Goal: Information Seeking & Learning: Learn about a topic

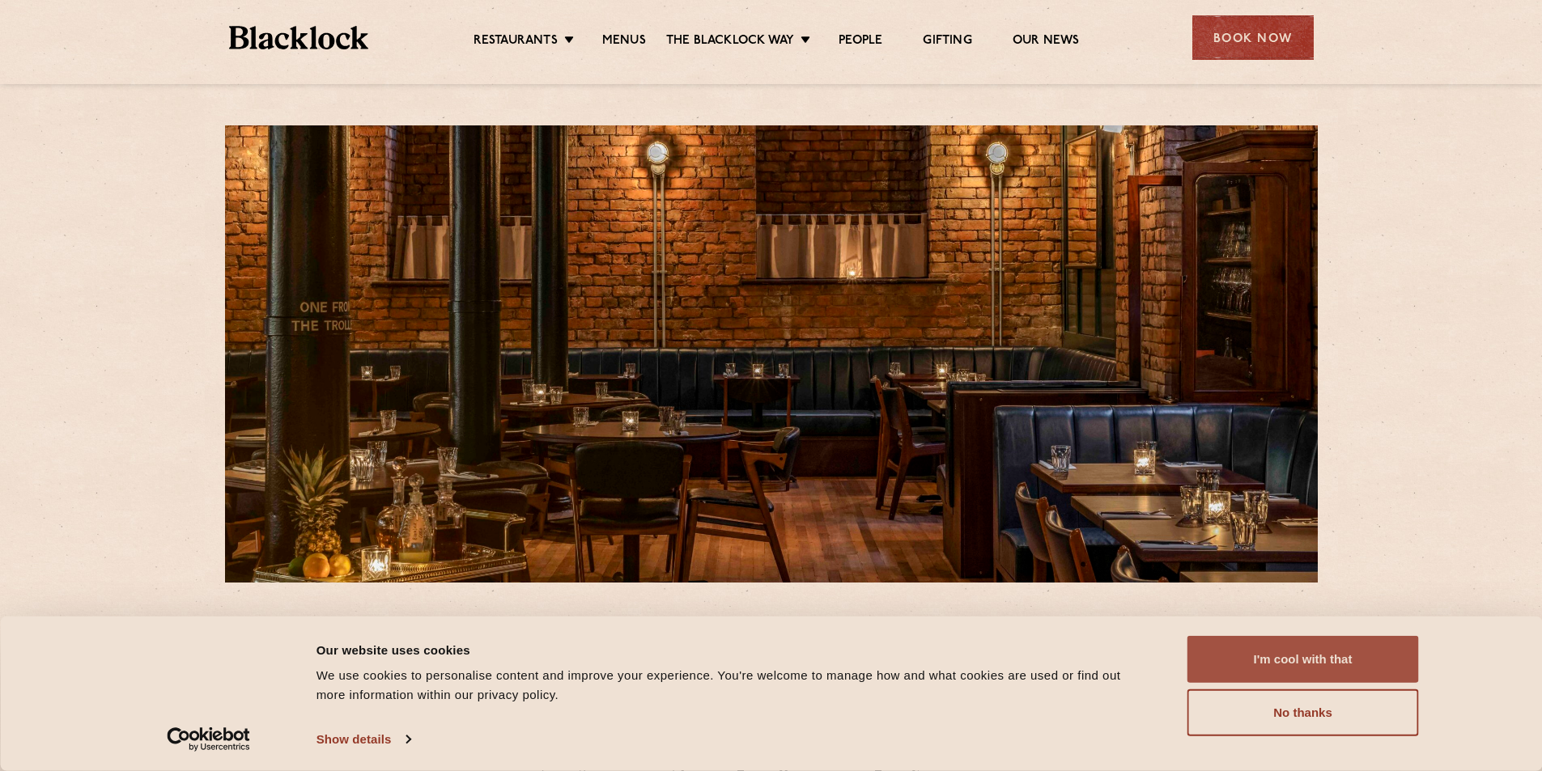
click at [1281, 664] on button "I'm cool with that" at bounding box center [1302, 659] width 231 height 47
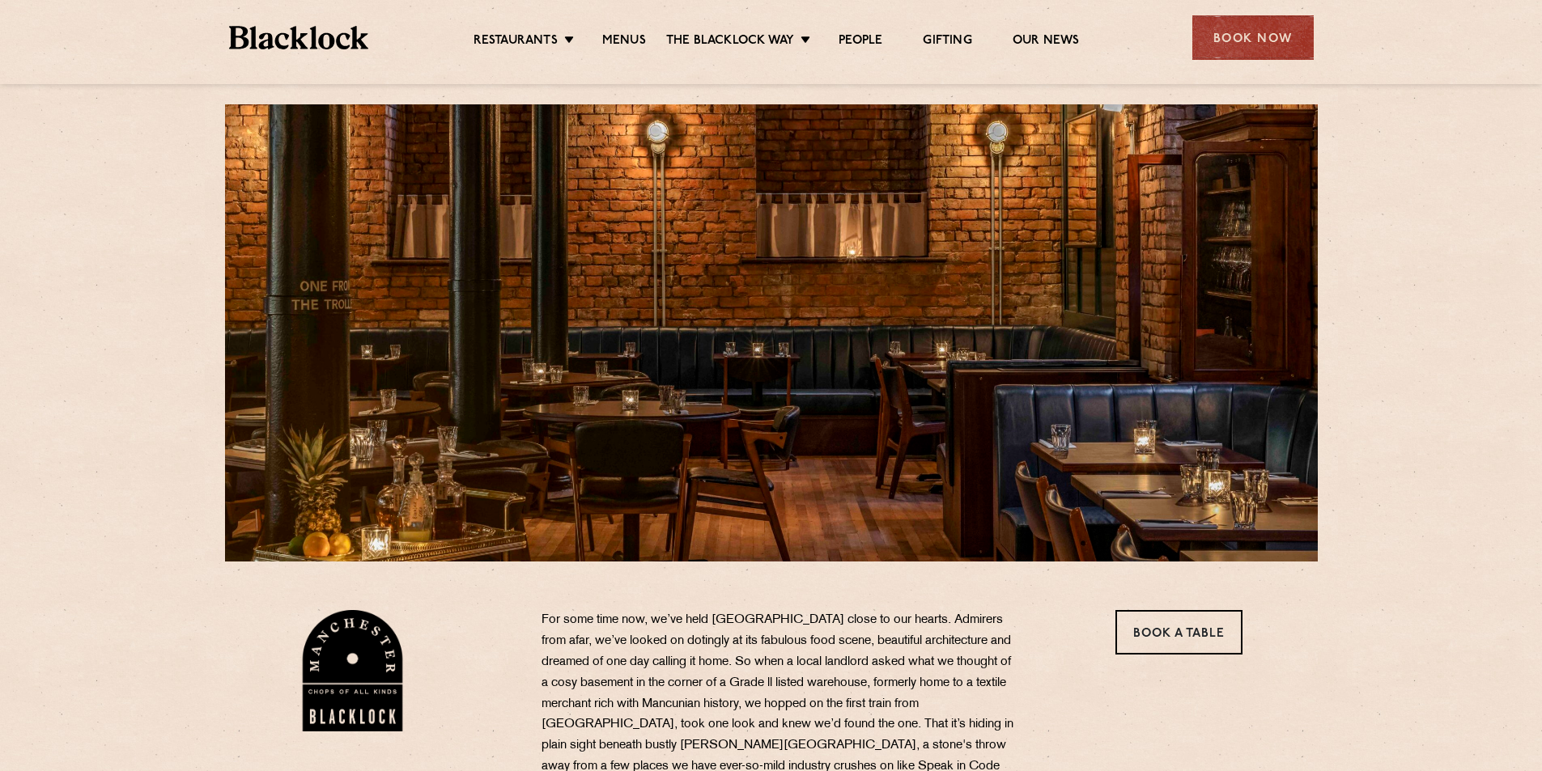
scroll to position [324, 0]
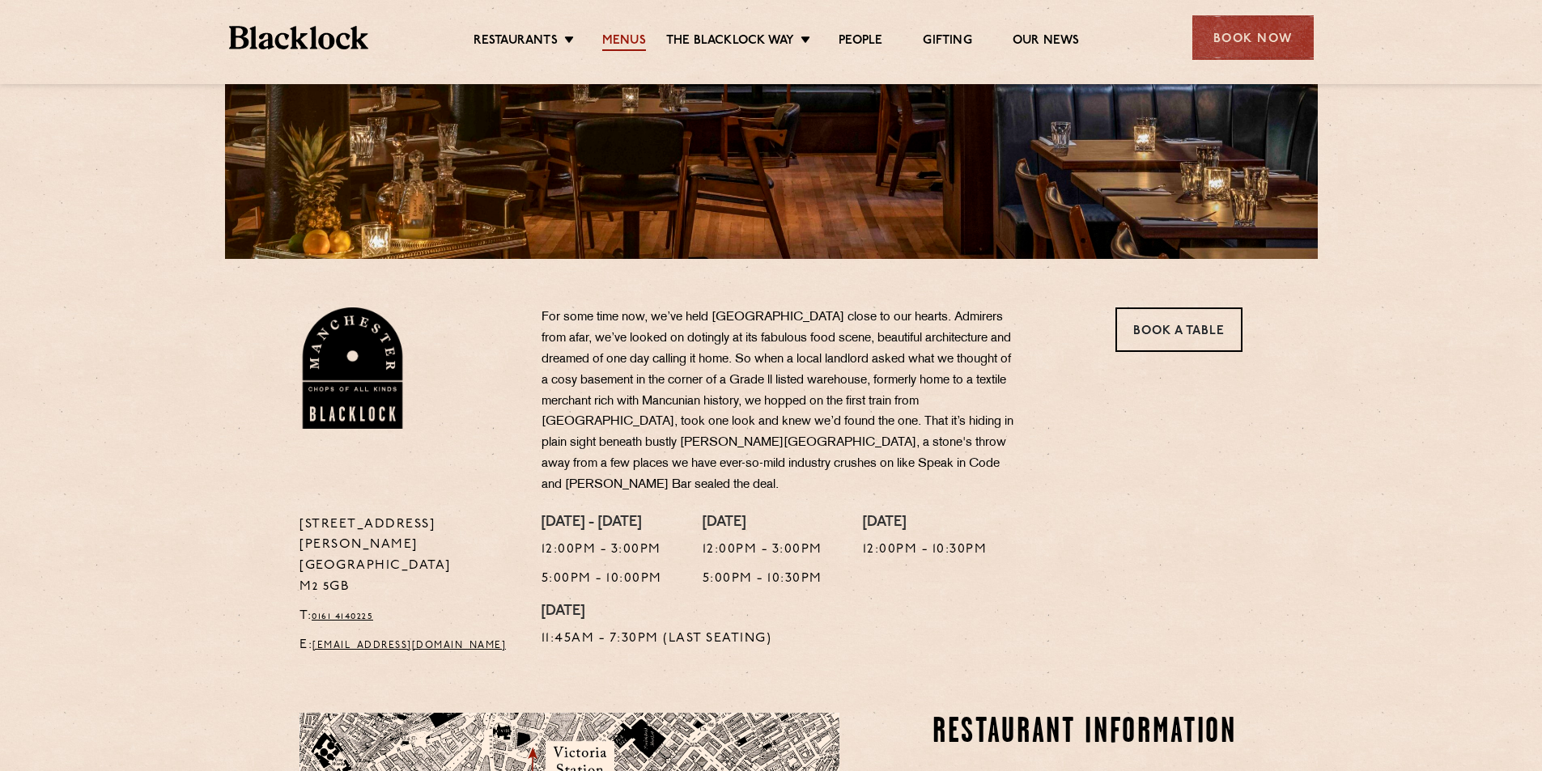
click at [603, 33] on link "Menus" at bounding box center [624, 42] width 44 height 18
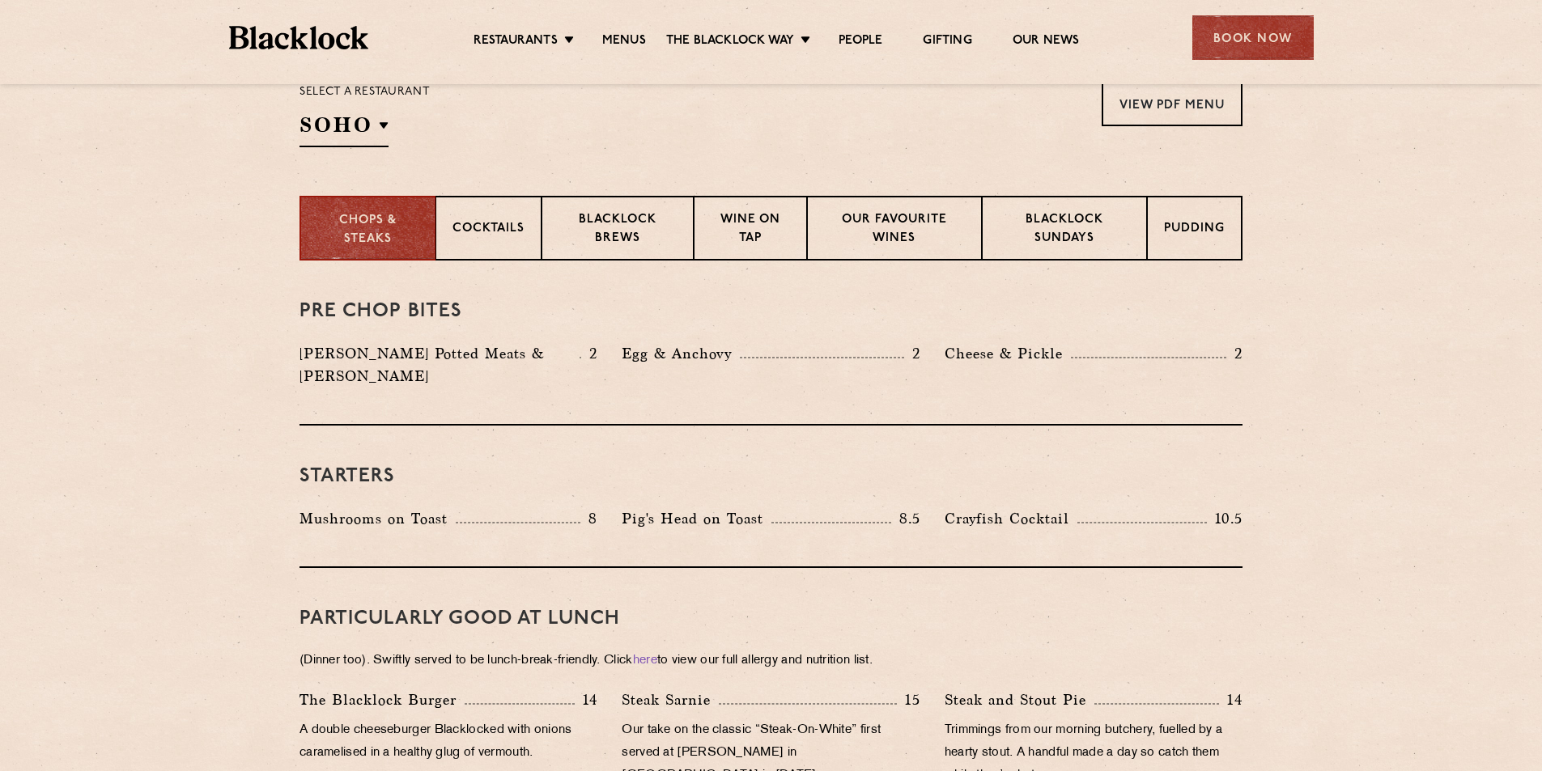
scroll to position [567, 0]
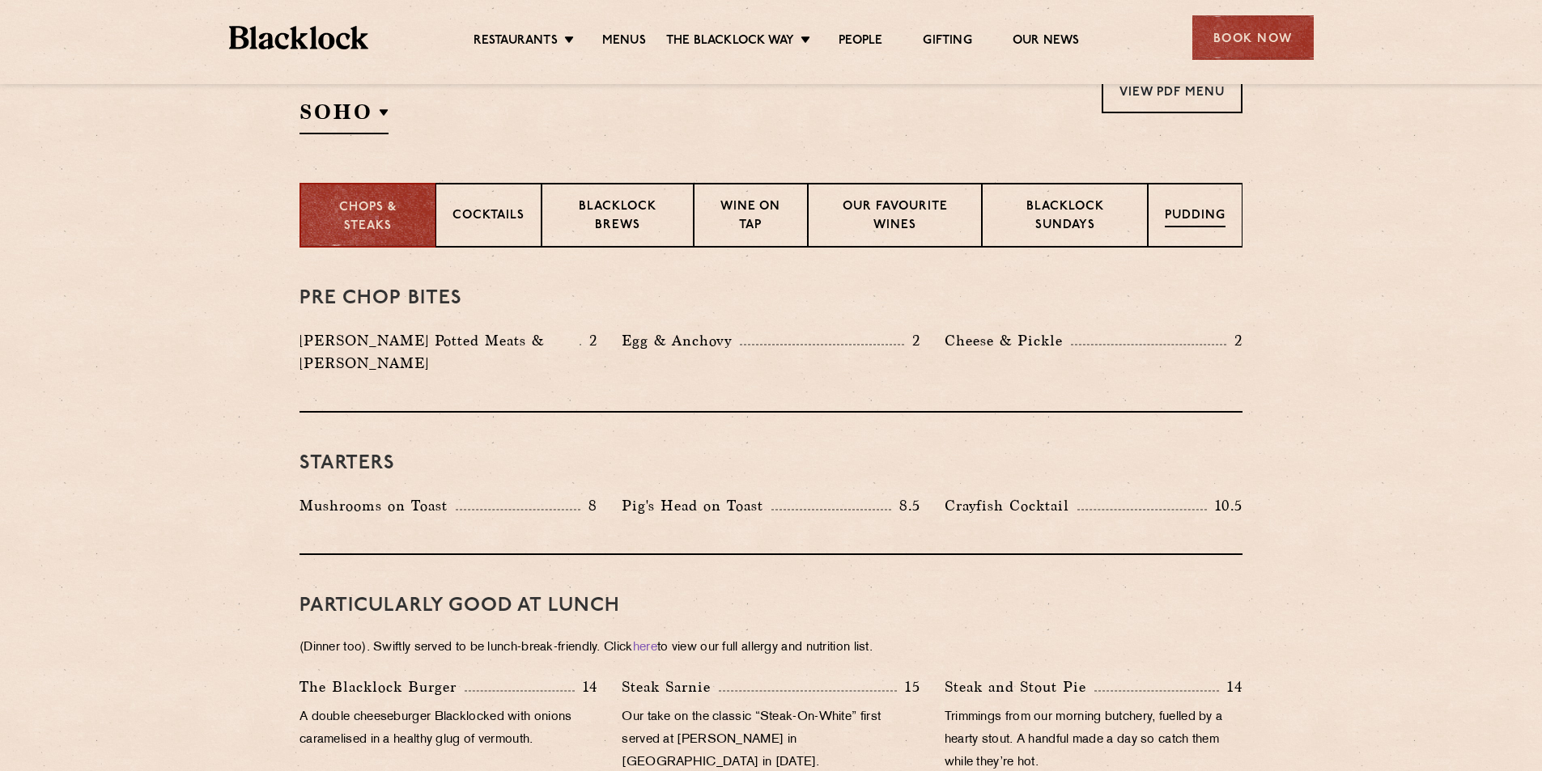
click at [1213, 219] on p "Pudding" at bounding box center [1195, 217] width 61 height 20
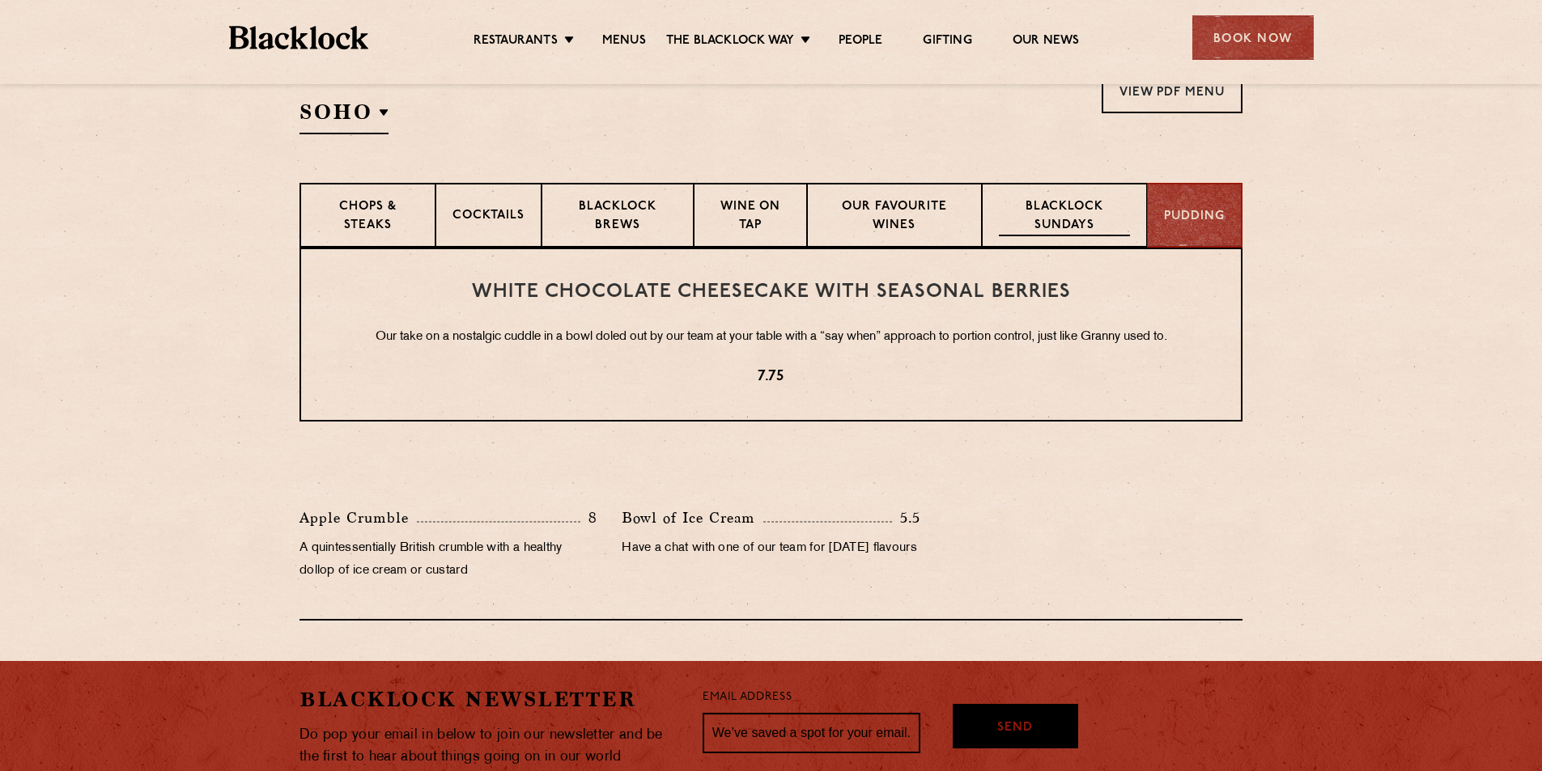
click at [1086, 214] on p "Blacklock Sundays" at bounding box center [1064, 217] width 131 height 38
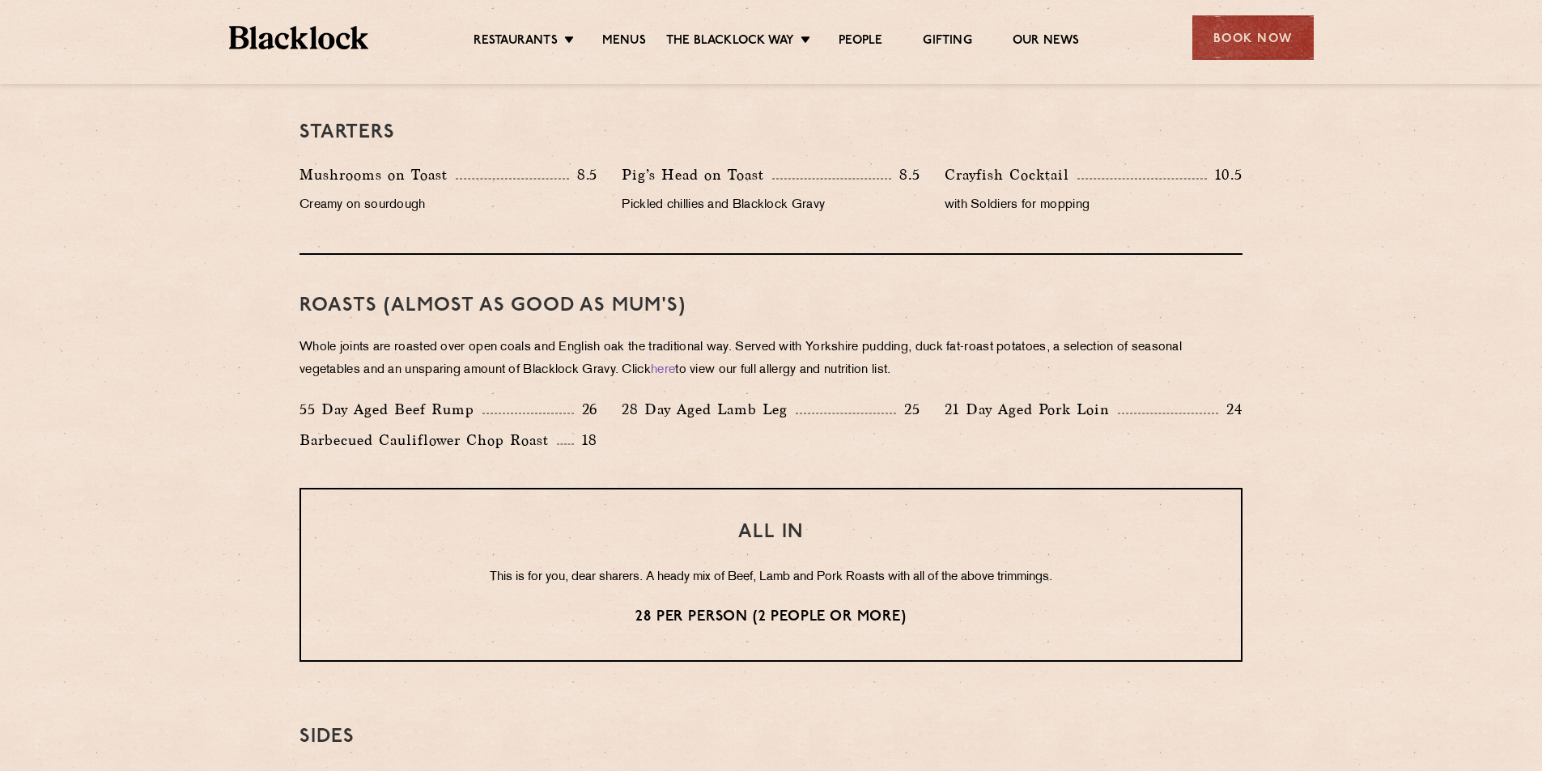
scroll to position [971, 0]
